Goal: Task Accomplishment & Management: Manage account settings

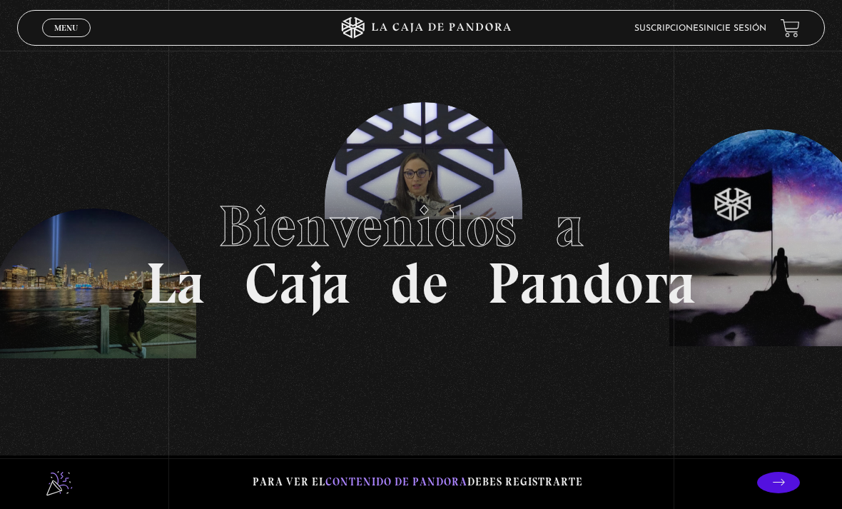
click at [718, 29] on link "Inicie sesión" at bounding box center [734, 28] width 63 height 9
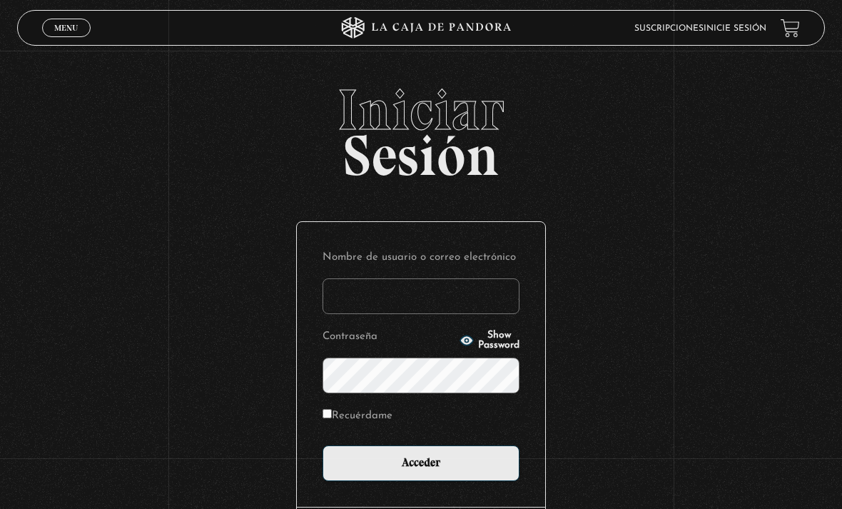
click at [766, 173] on h2 "Iniciar Sesión" at bounding box center [421, 126] width 808 height 91
click at [432, 299] on input "Nombre de usuario o correo electrónico" at bounding box center [420, 296] width 197 height 36
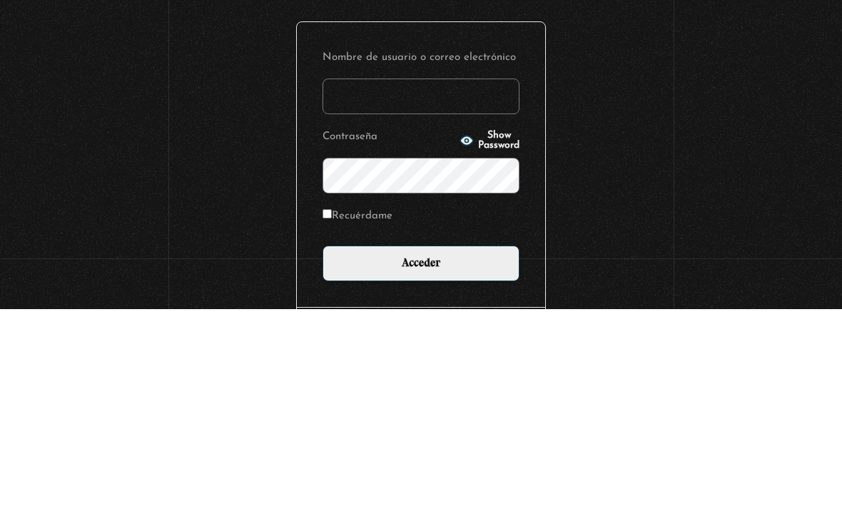
type input "Dia1309"
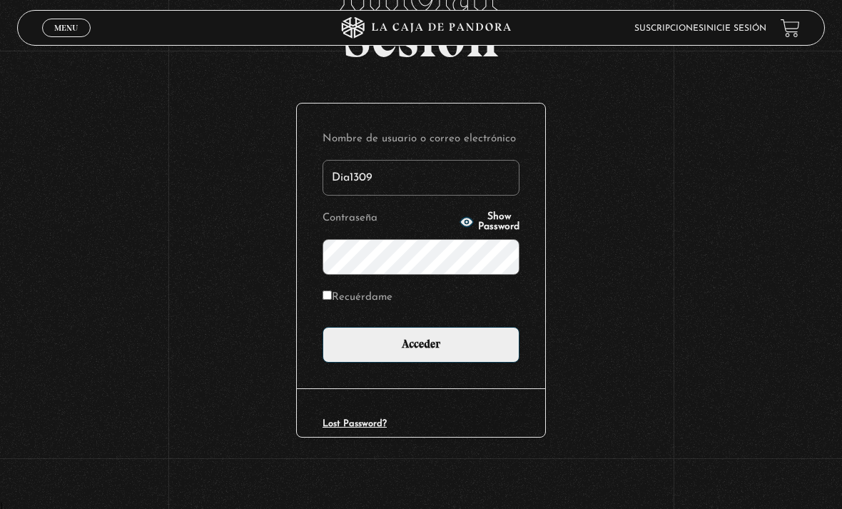
click at [459, 348] on input "Acceder" at bounding box center [420, 345] width 197 height 36
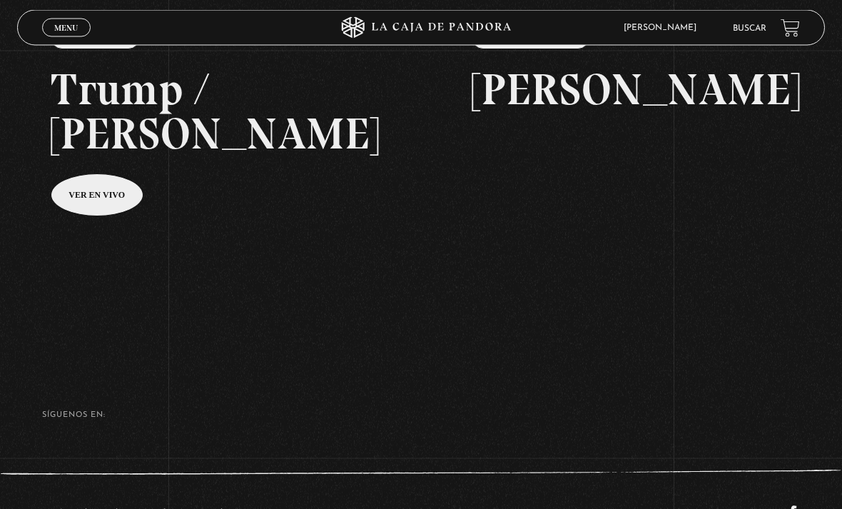
scroll to position [211, 0]
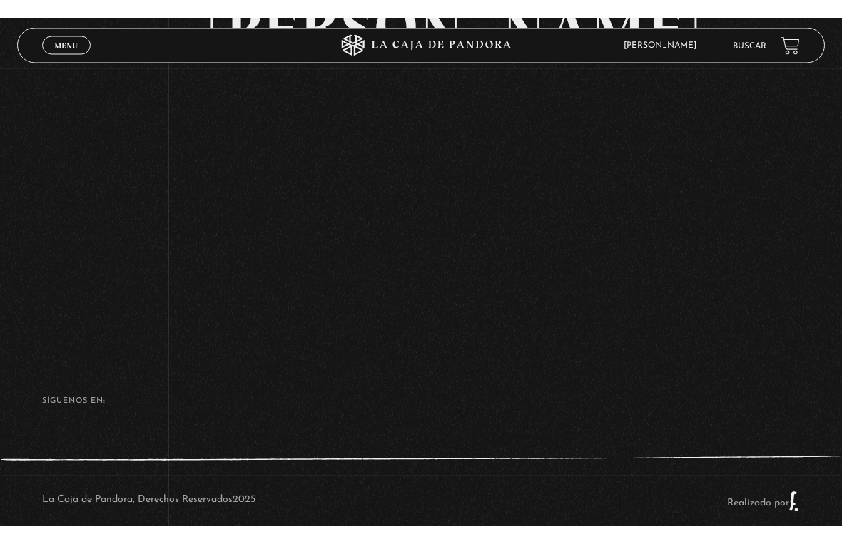
scroll to position [17, 0]
